Goal: Navigation & Orientation: Find specific page/section

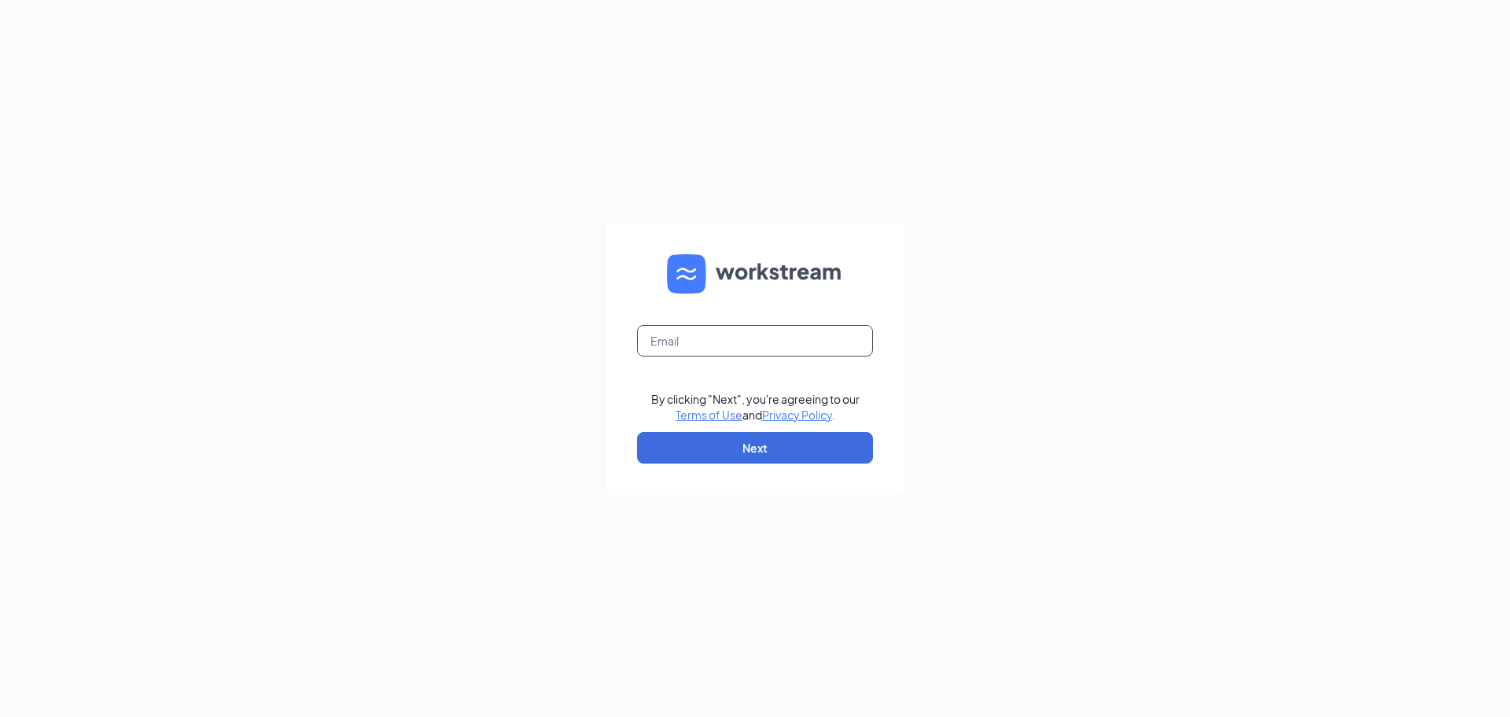
click at [753, 348] on input "text" at bounding box center [755, 340] width 236 height 31
type input "[EMAIL_ADDRESS][DOMAIN_NAME]"
click at [797, 455] on button "Next" at bounding box center [755, 447] width 236 height 31
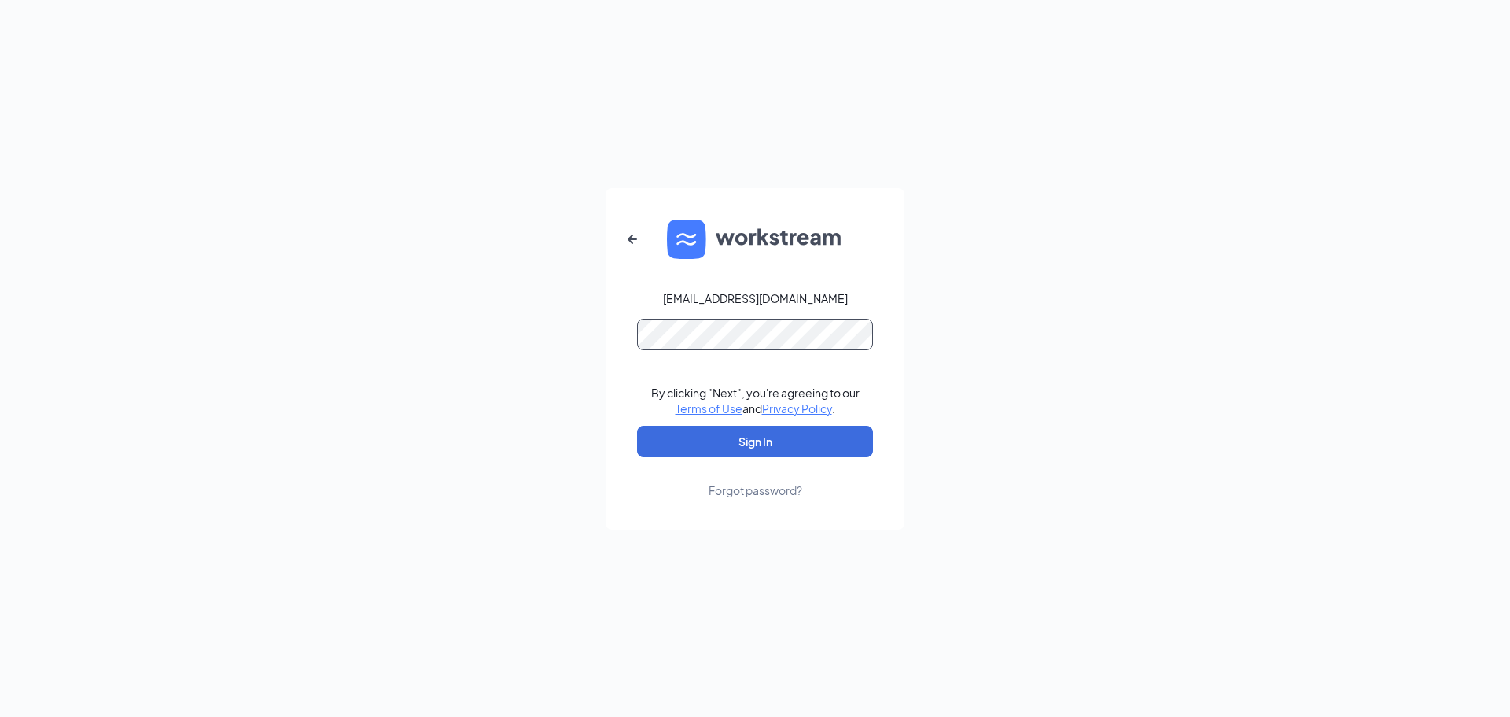
click at [637, 426] on button "Sign In" at bounding box center [755, 441] width 236 height 31
drag, startPoint x: 1346, startPoint y: 382, endPoint x: 1326, endPoint y: 387, distance: 20.4
click at [1346, 382] on div "[EMAIL_ADDRESS][DOMAIN_NAME] By clicking "Next", you're agreeing to our Terms o…" at bounding box center [755, 358] width 1510 height 717
click at [688, 437] on button "Sign In" at bounding box center [755, 441] width 236 height 31
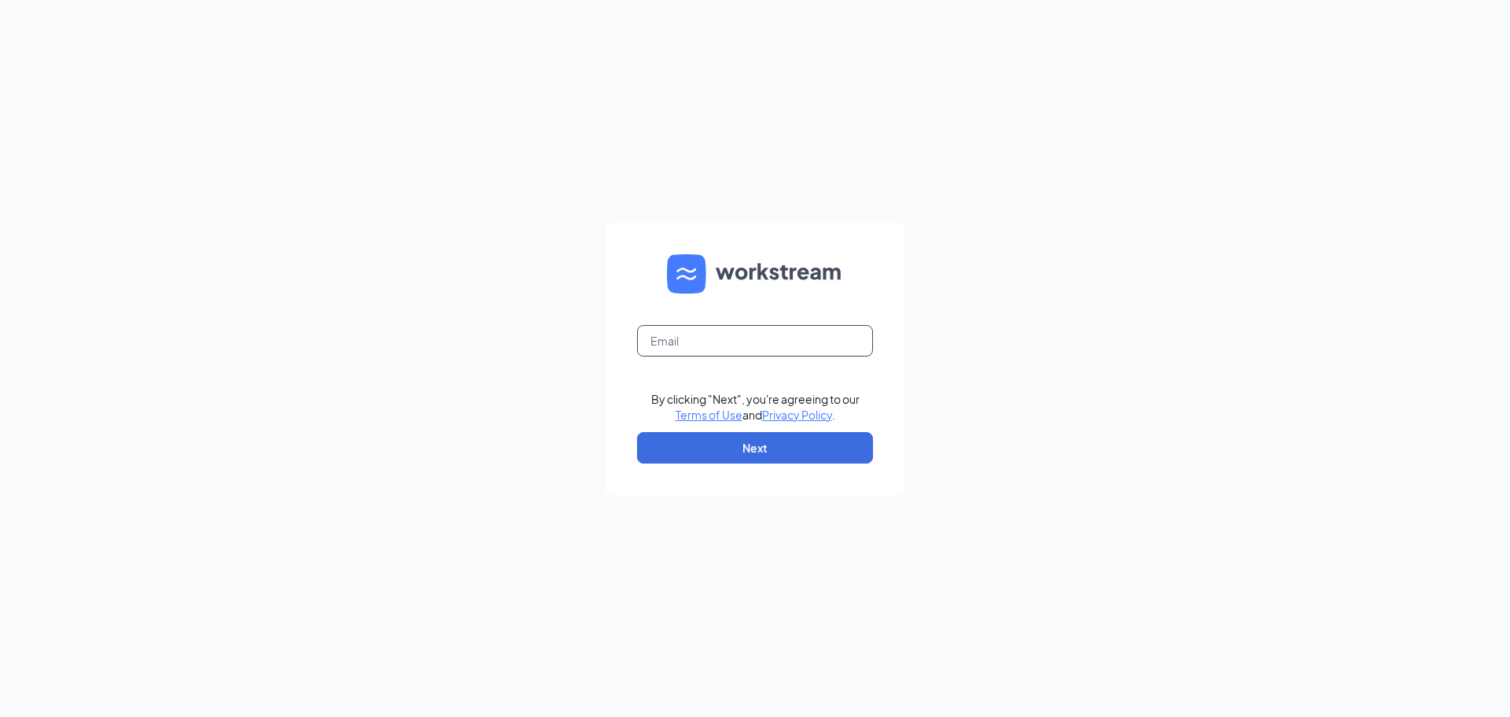
click at [771, 341] on input "text" at bounding box center [755, 340] width 236 height 31
type input "nickrys2002@gmail.com"
click at [775, 443] on button "Next" at bounding box center [755, 447] width 236 height 31
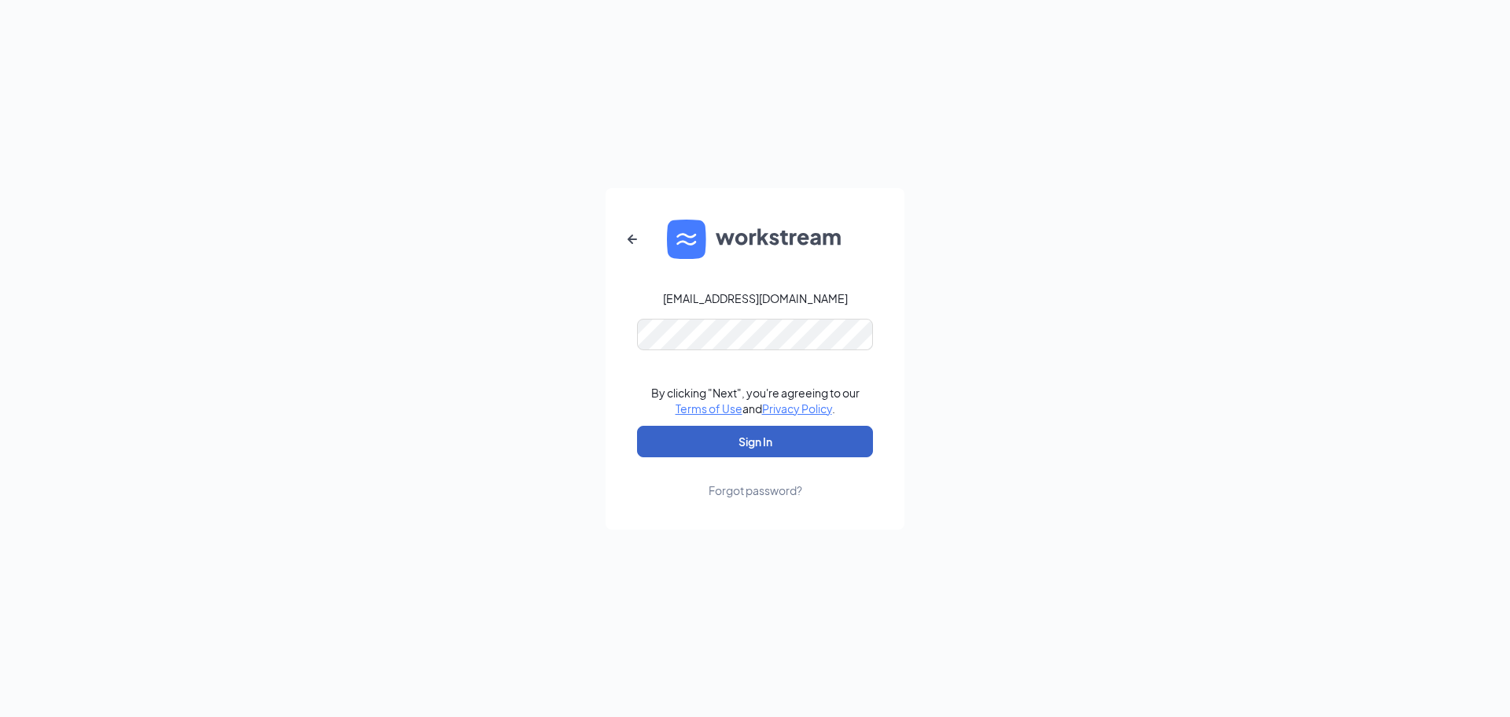
click at [759, 428] on button "Sign In" at bounding box center [755, 441] width 236 height 31
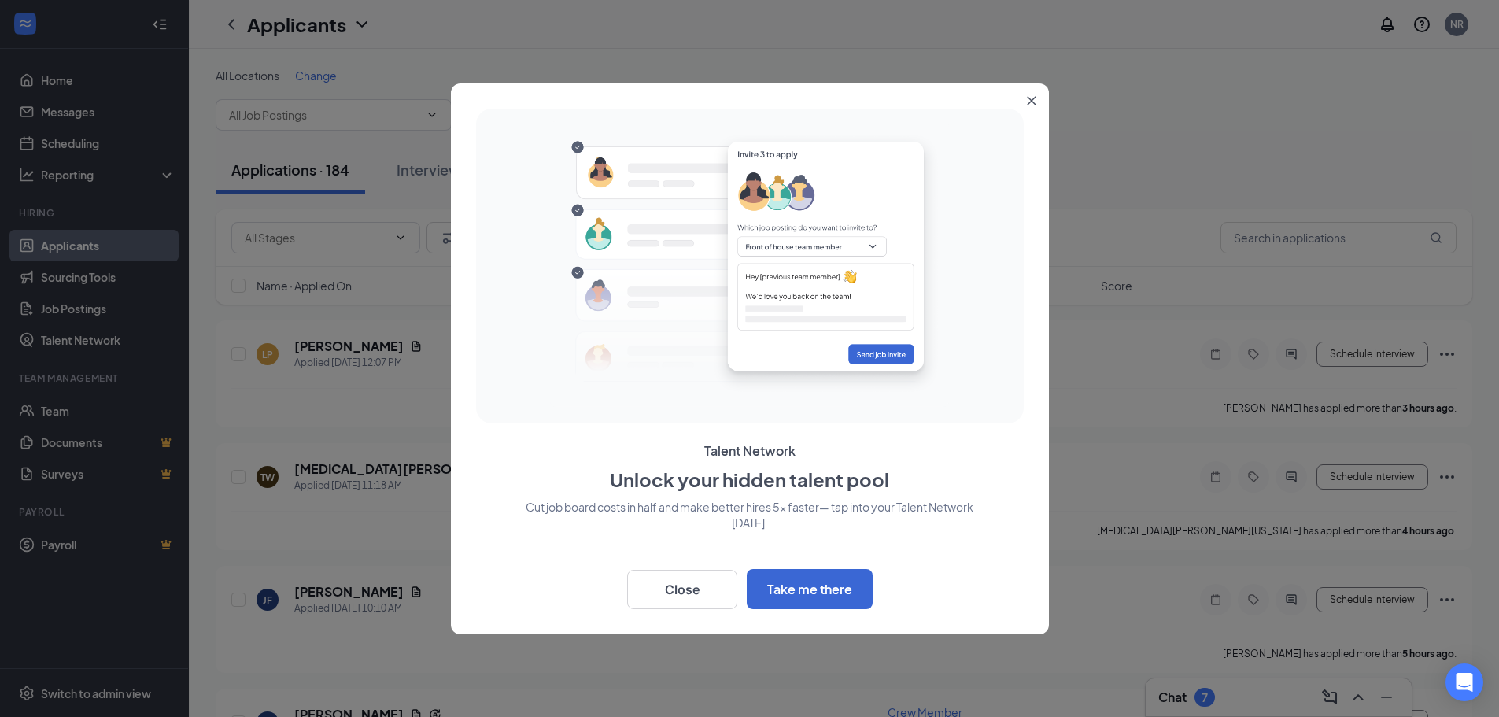
click at [1039, 103] on button "Close" at bounding box center [1034, 97] width 28 height 28
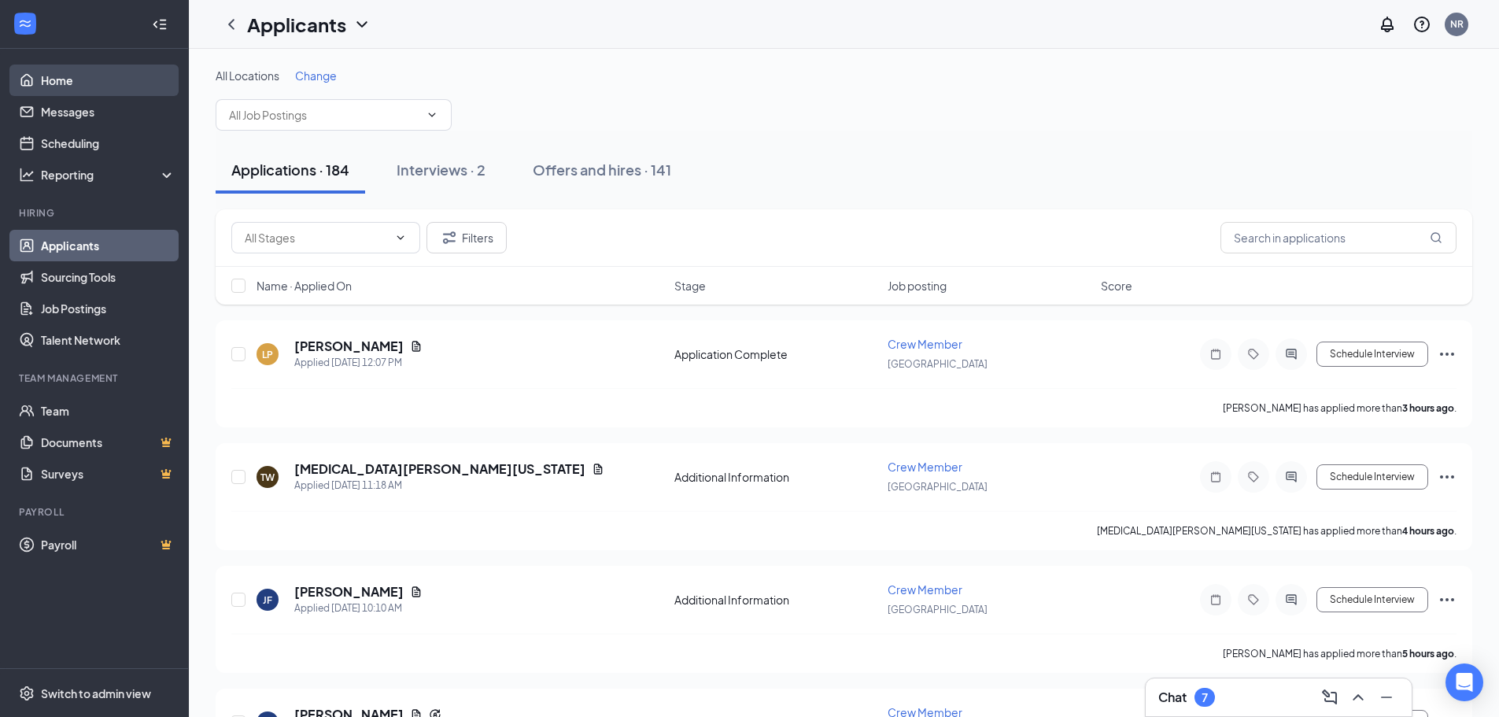
click at [101, 85] on link "Home" at bounding box center [108, 80] width 135 height 31
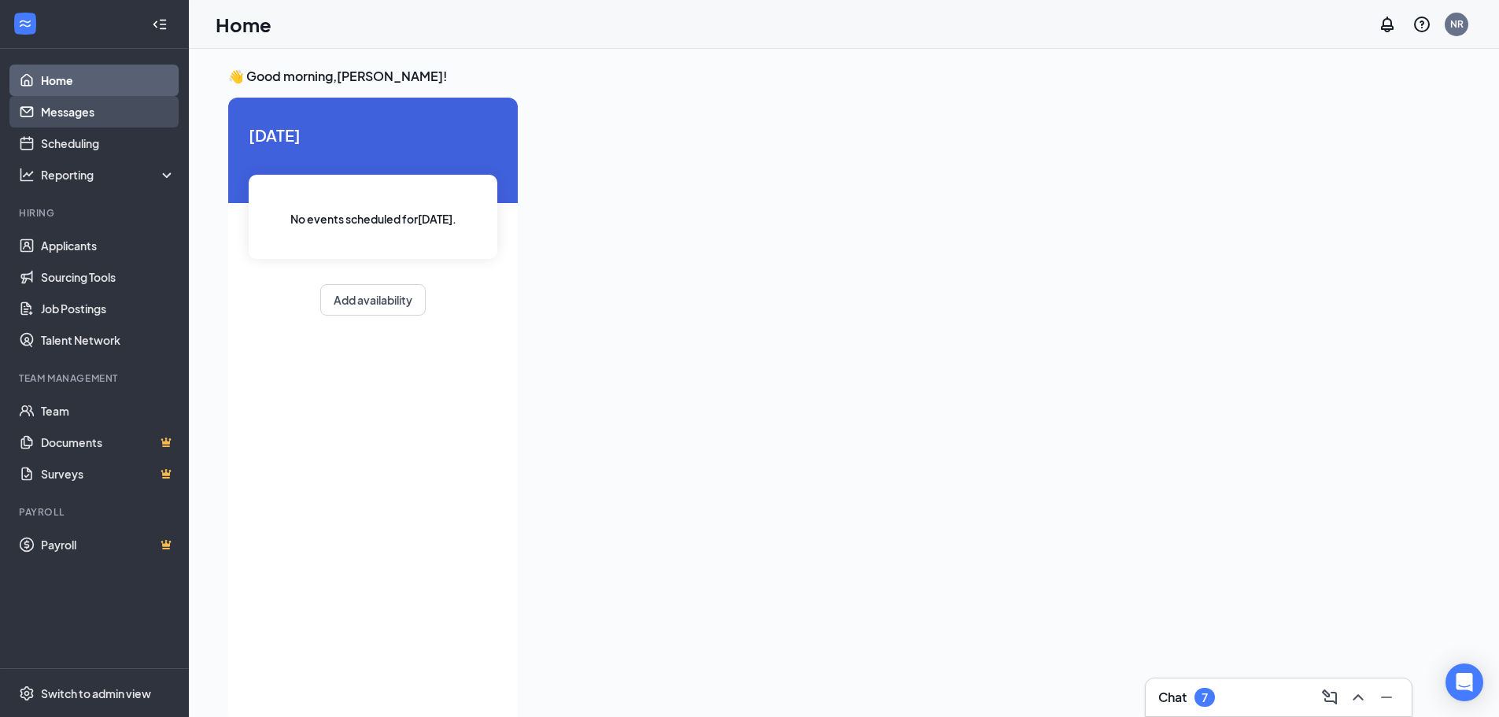
click at [101, 120] on link "Messages" at bounding box center [108, 111] width 135 height 31
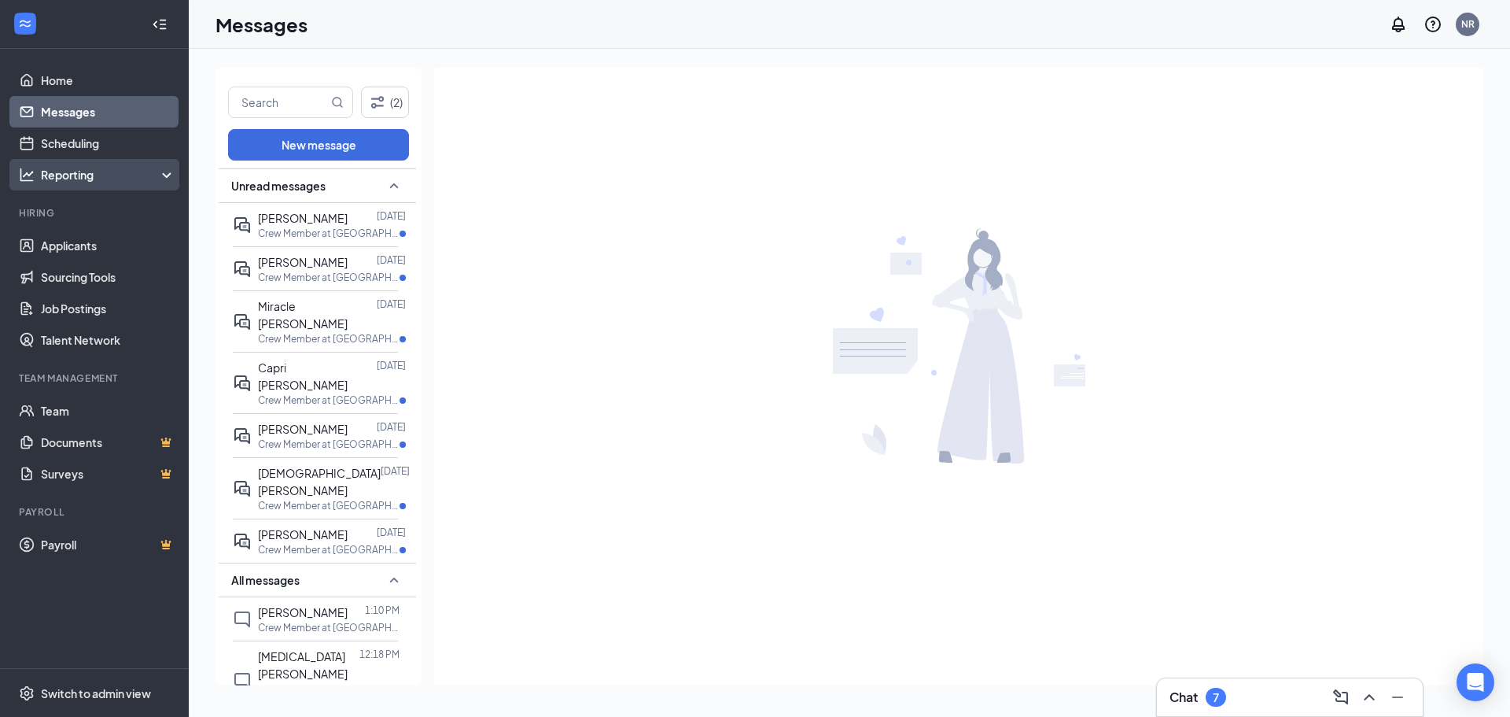
click at [119, 182] on div "Reporting" at bounding box center [94, 174] width 189 height 31
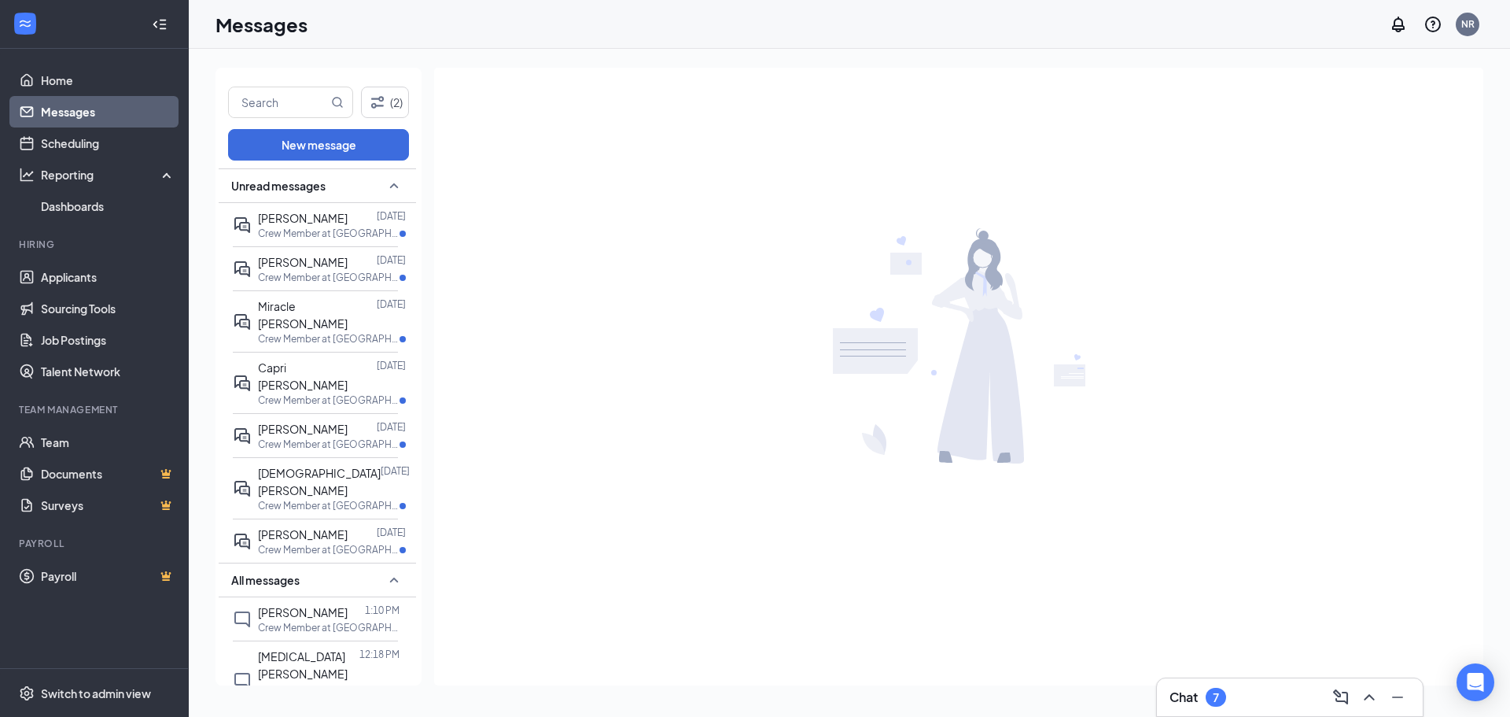
click at [102, 113] on link "Messages" at bounding box center [108, 111] width 135 height 31
click at [79, 80] on link "Home" at bounding box center [108, 80] width 135 height 31
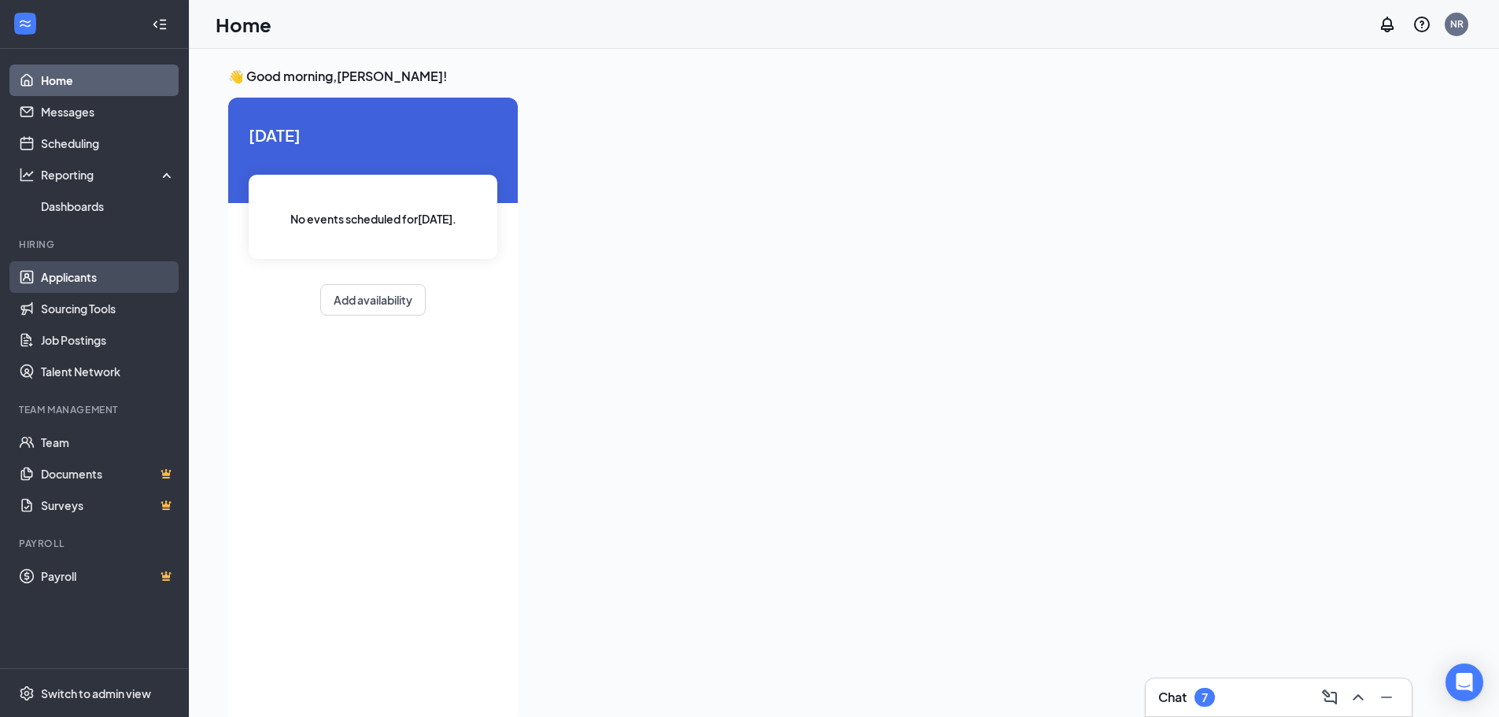
click at [48, 275] on link "Applicants" at bounding box center [108, 276] width 135 height 31
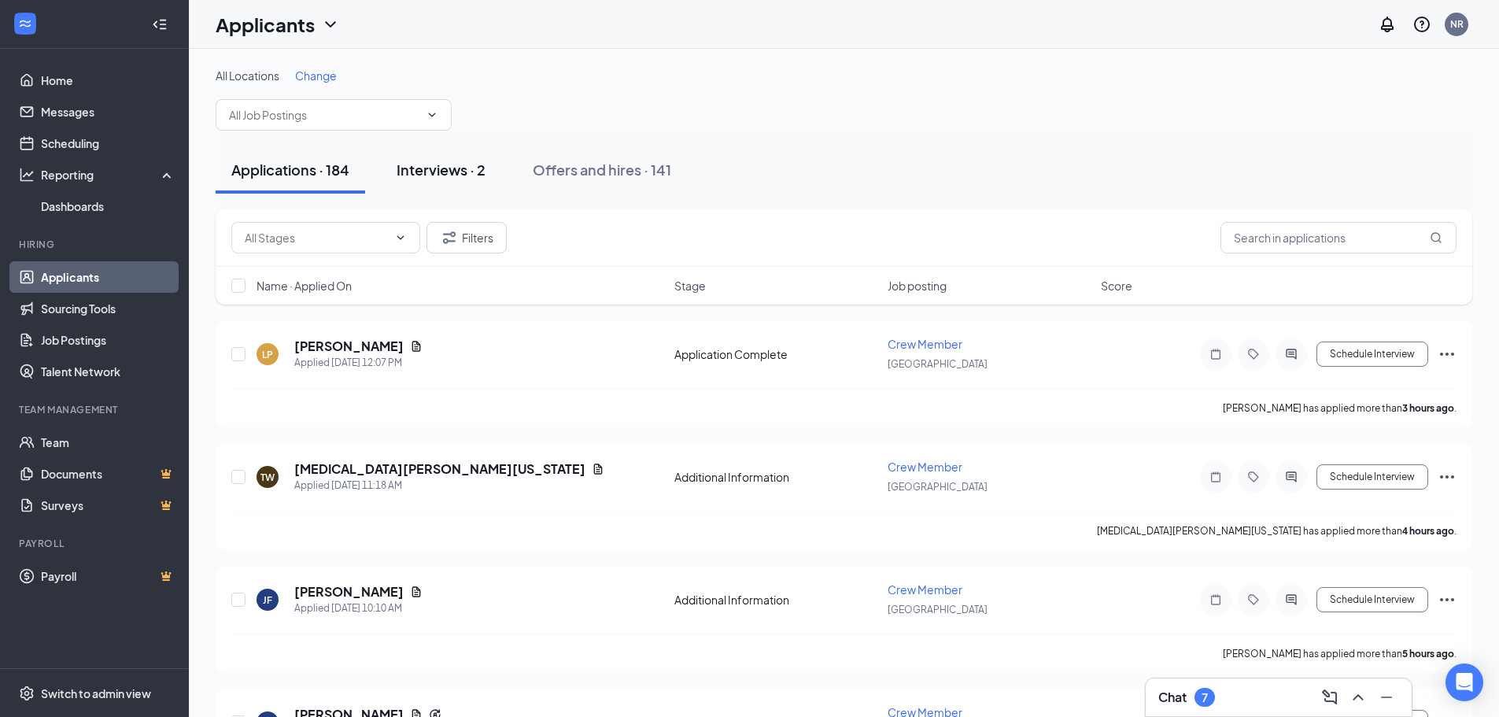
click at [459, 175] on div "Interviews · 2" at bounding box center [440, 170] width 89 height 20
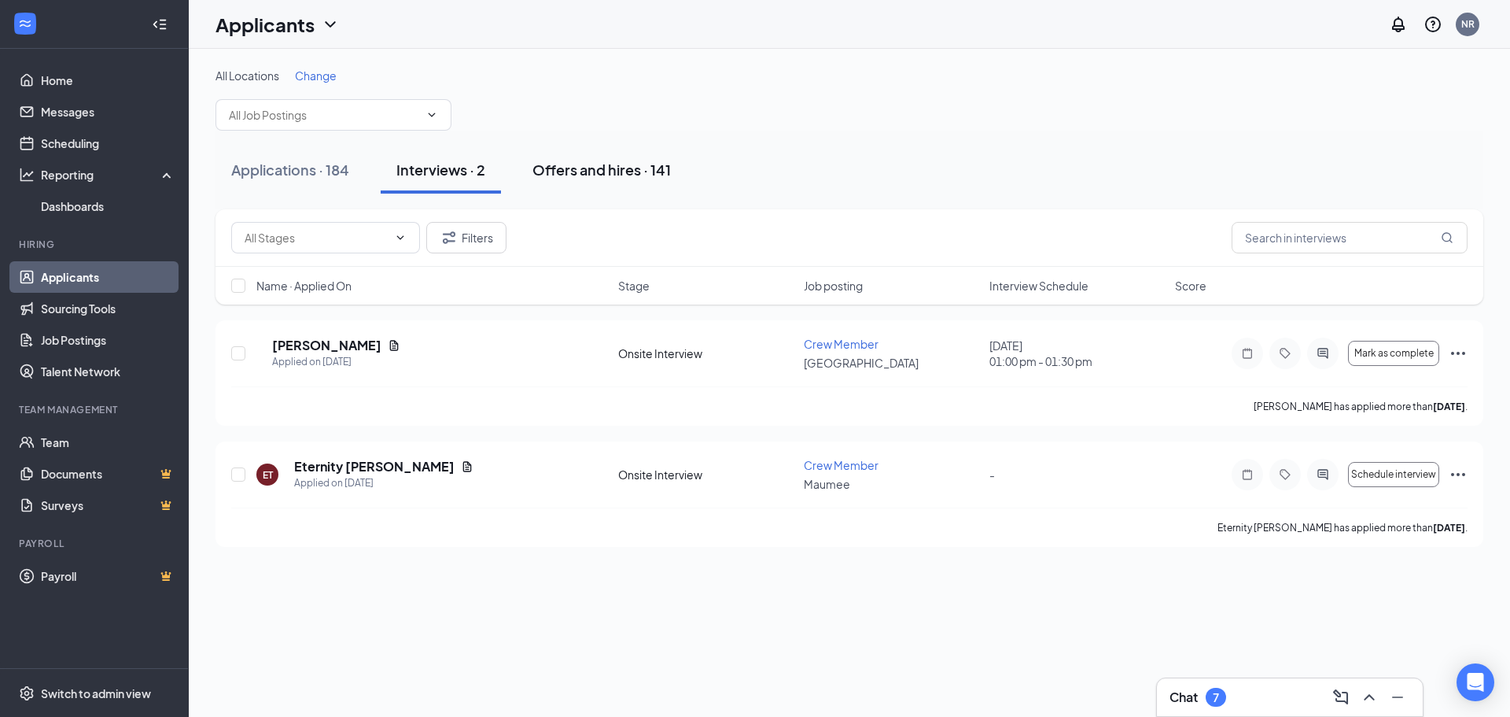
click at [604, 168] on div "Offers and hires · 141" at bounding box center [602, 170] width 138 height 20
